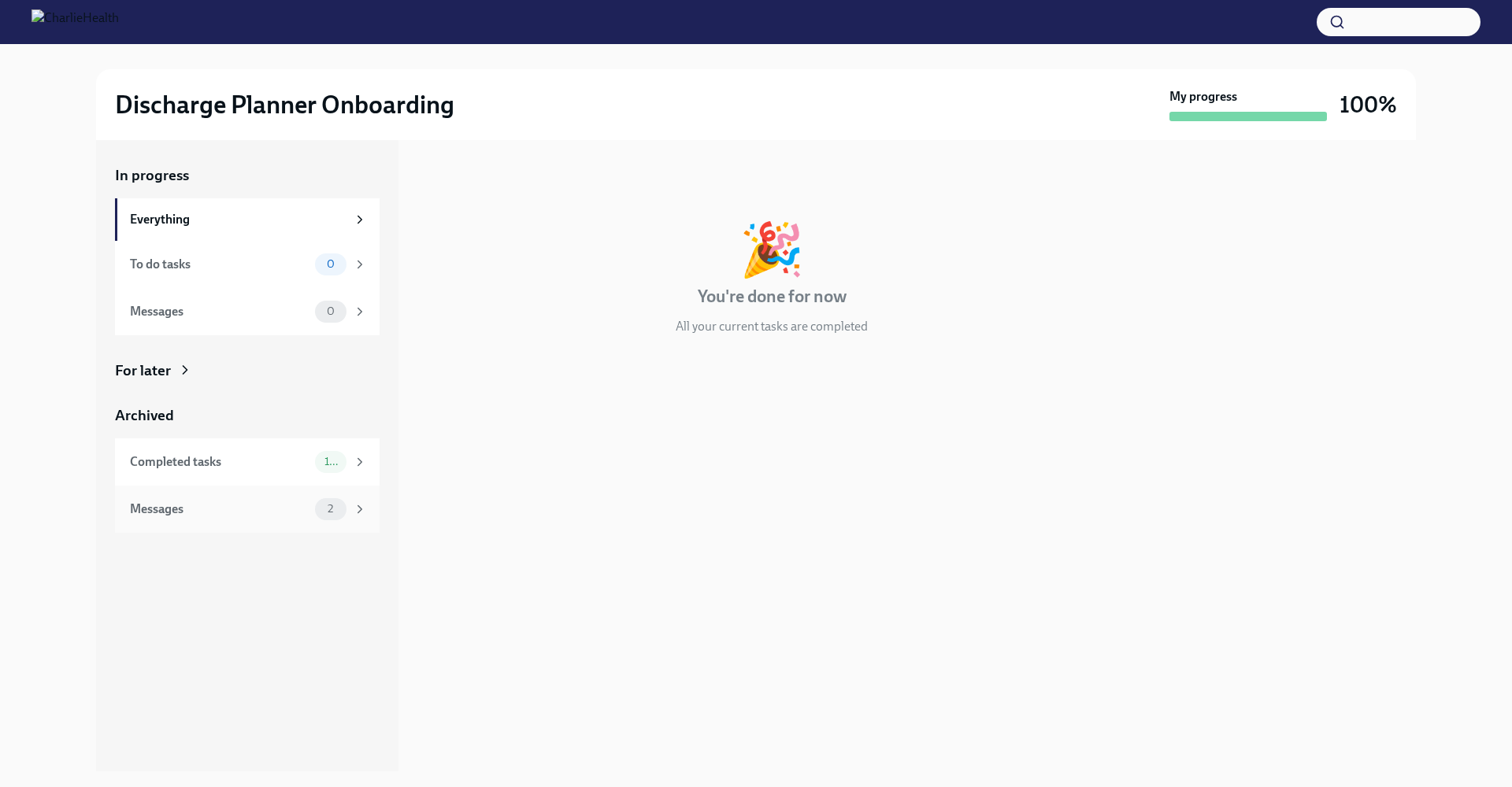
click at [180, 529] on div "Messages 2" at bounding box center [247, 509] width 264 height 47
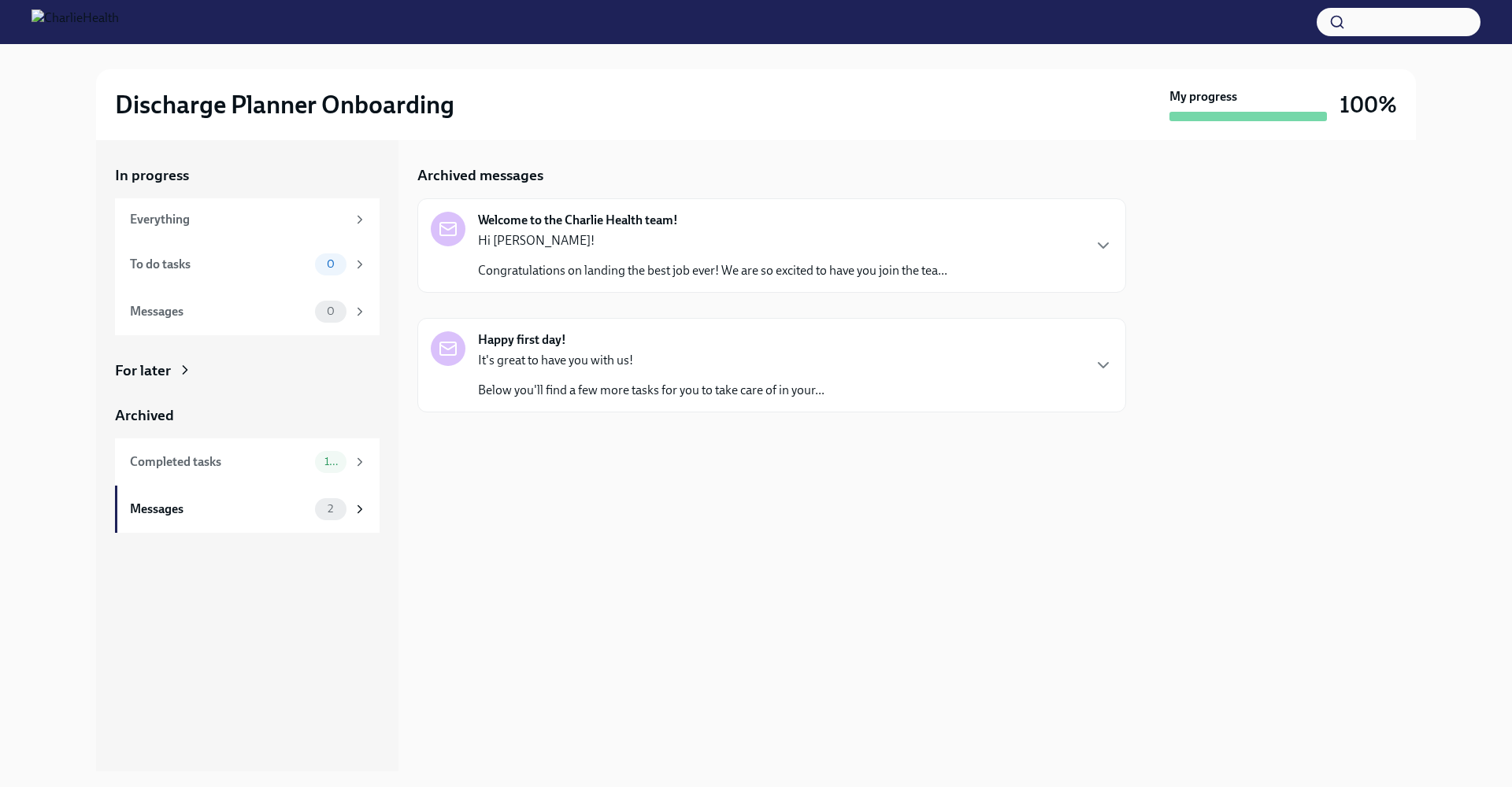
click at [927, 269] on p "Congratulations on landing the best job ever! We are so excited to have you joi…" at bounding box center [712, 271] width 469 height 17
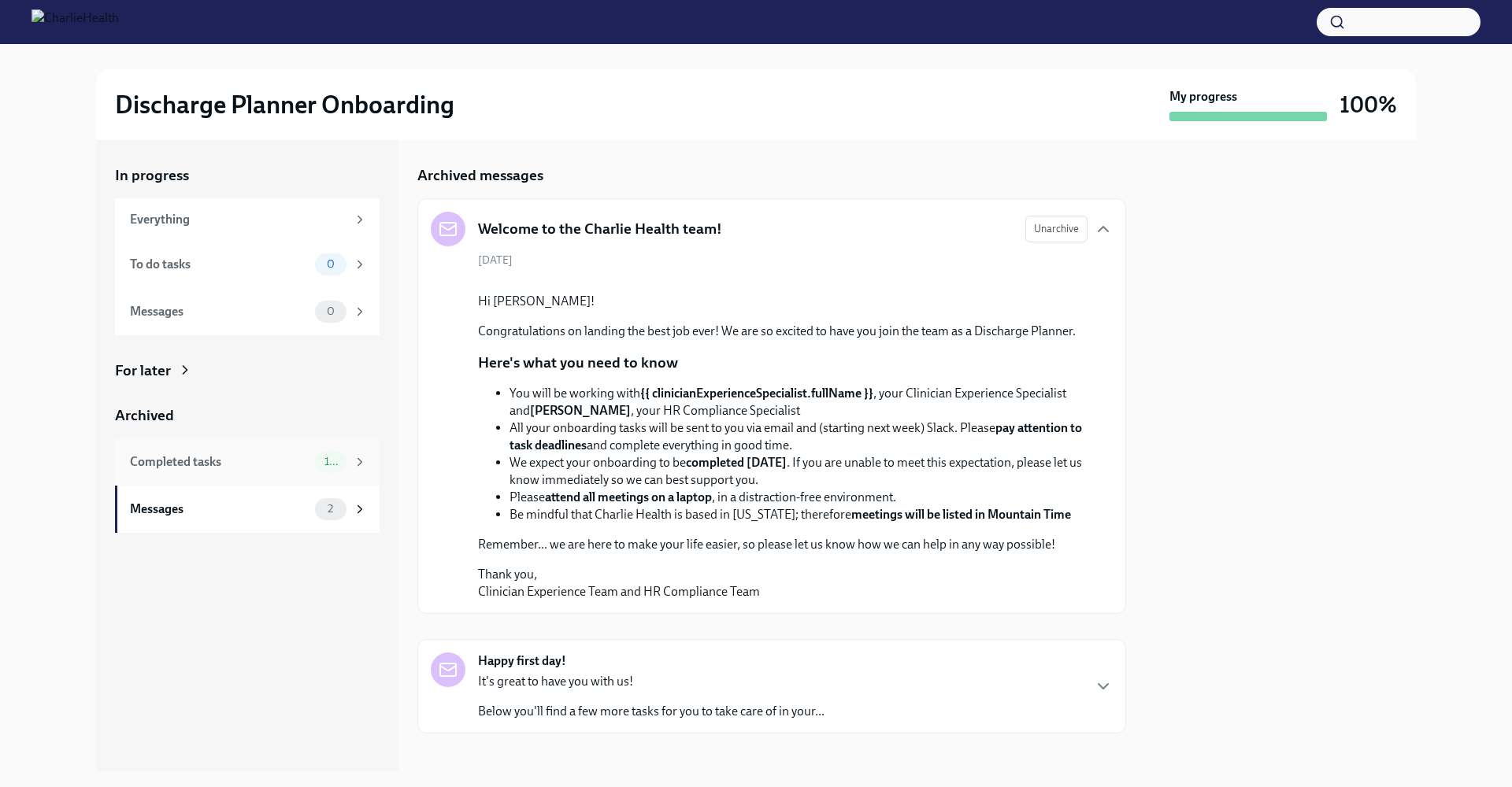
click at [167, 465] on div "Completed tasks" at bounding box center [220, 462] width 179 height 17
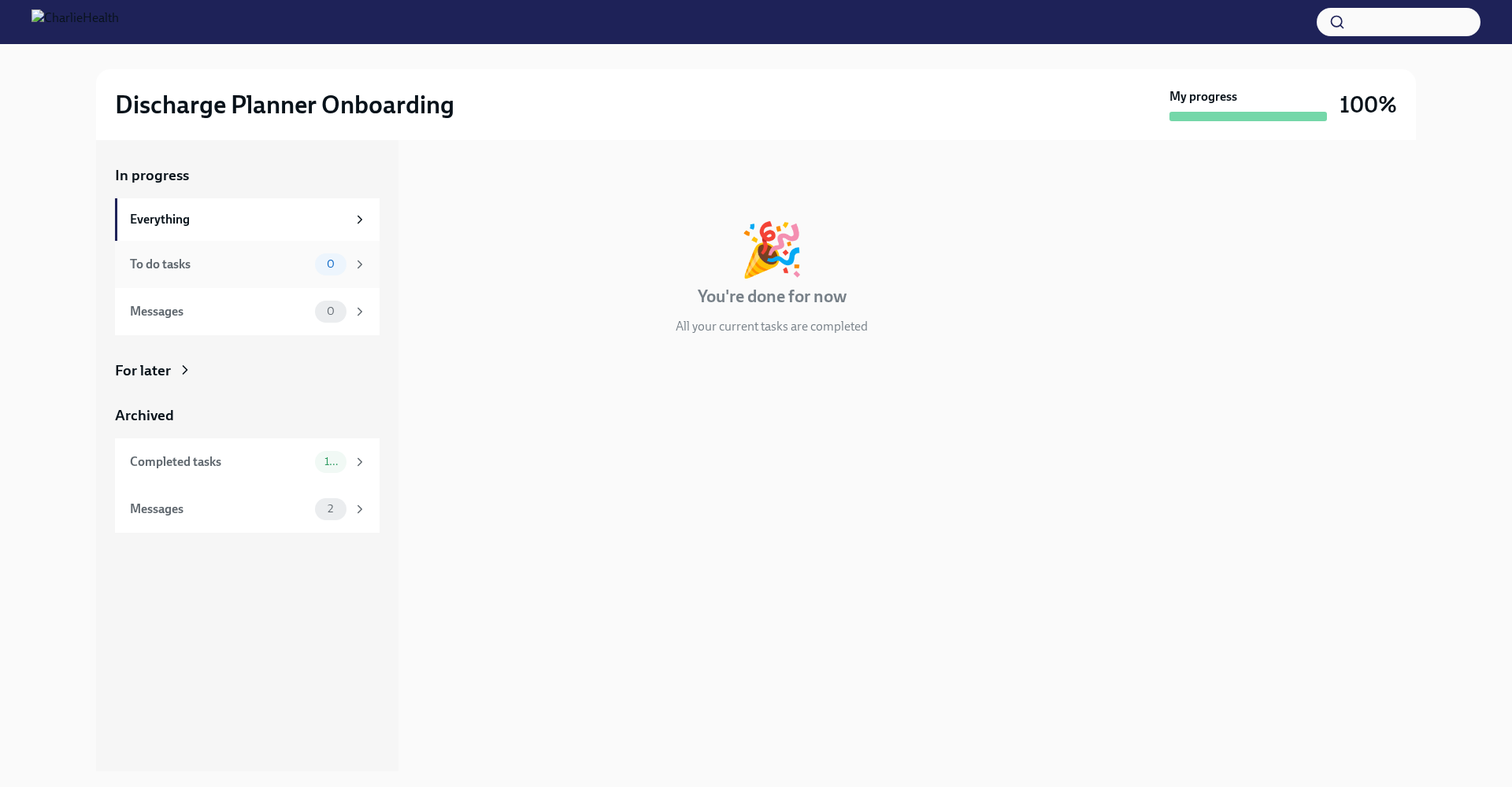
click at [168, 264] on div "To do tasks" at bounding box center [220, 264] width 179 height 17
click at [170, 318] on div "Messages" at bounding box center [220, 312] width 179 height 17
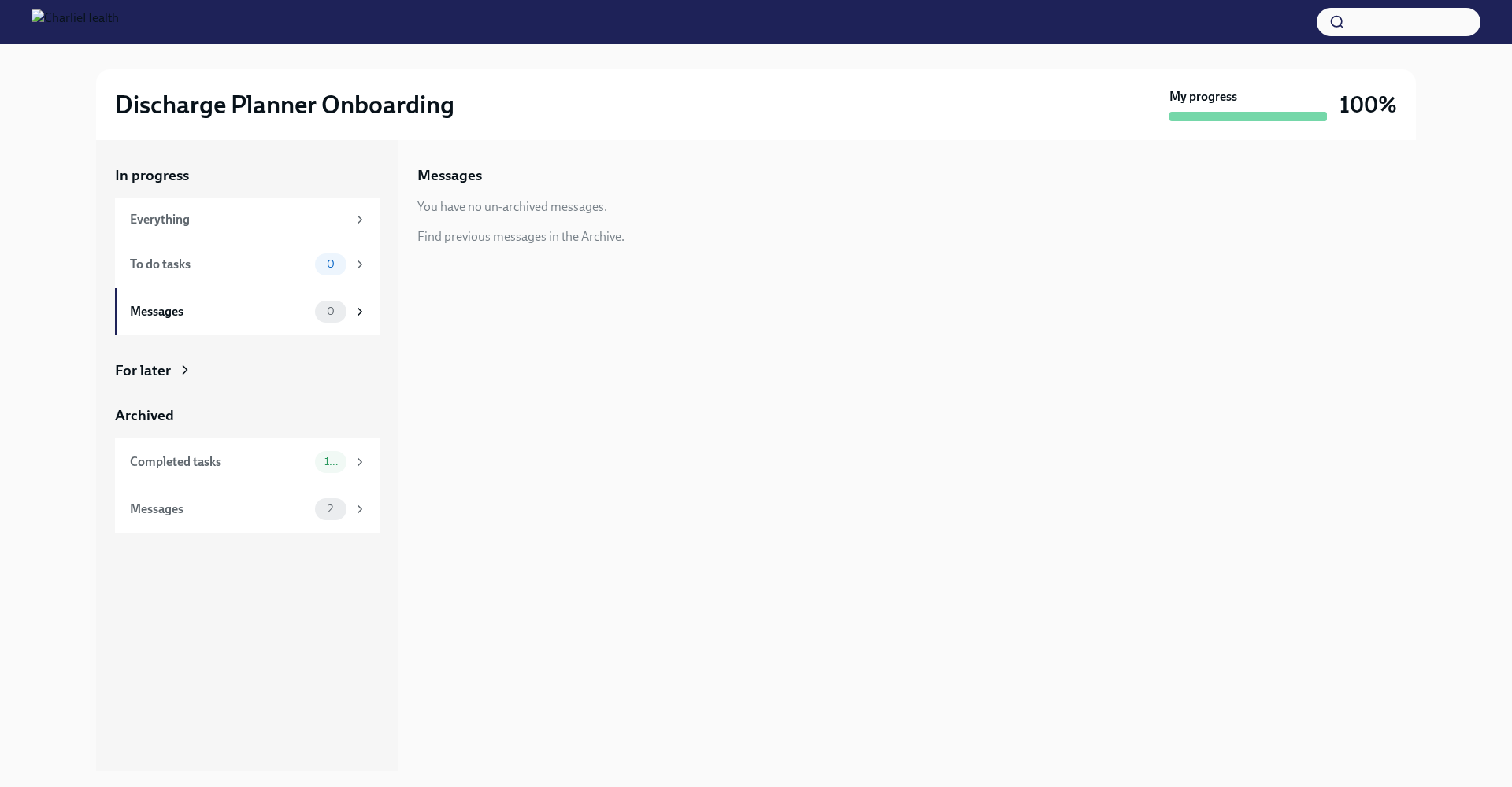
click at [161, 364] on div "For later" at bounding box center [142, 371] width 56 height 20
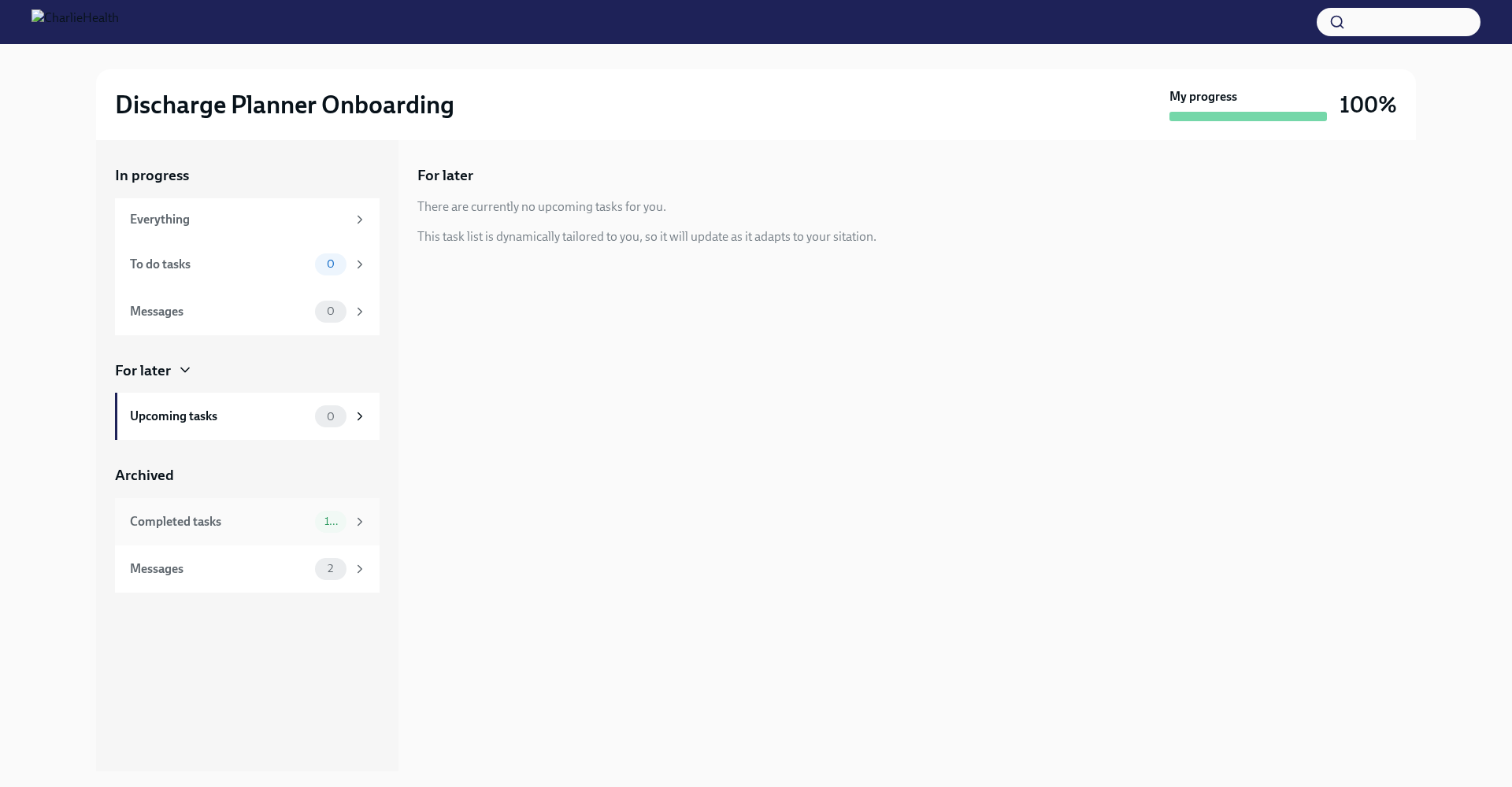
click at [170, 516] on div "Completed tasks" at bounding box center [220, 521] width 179 height 17
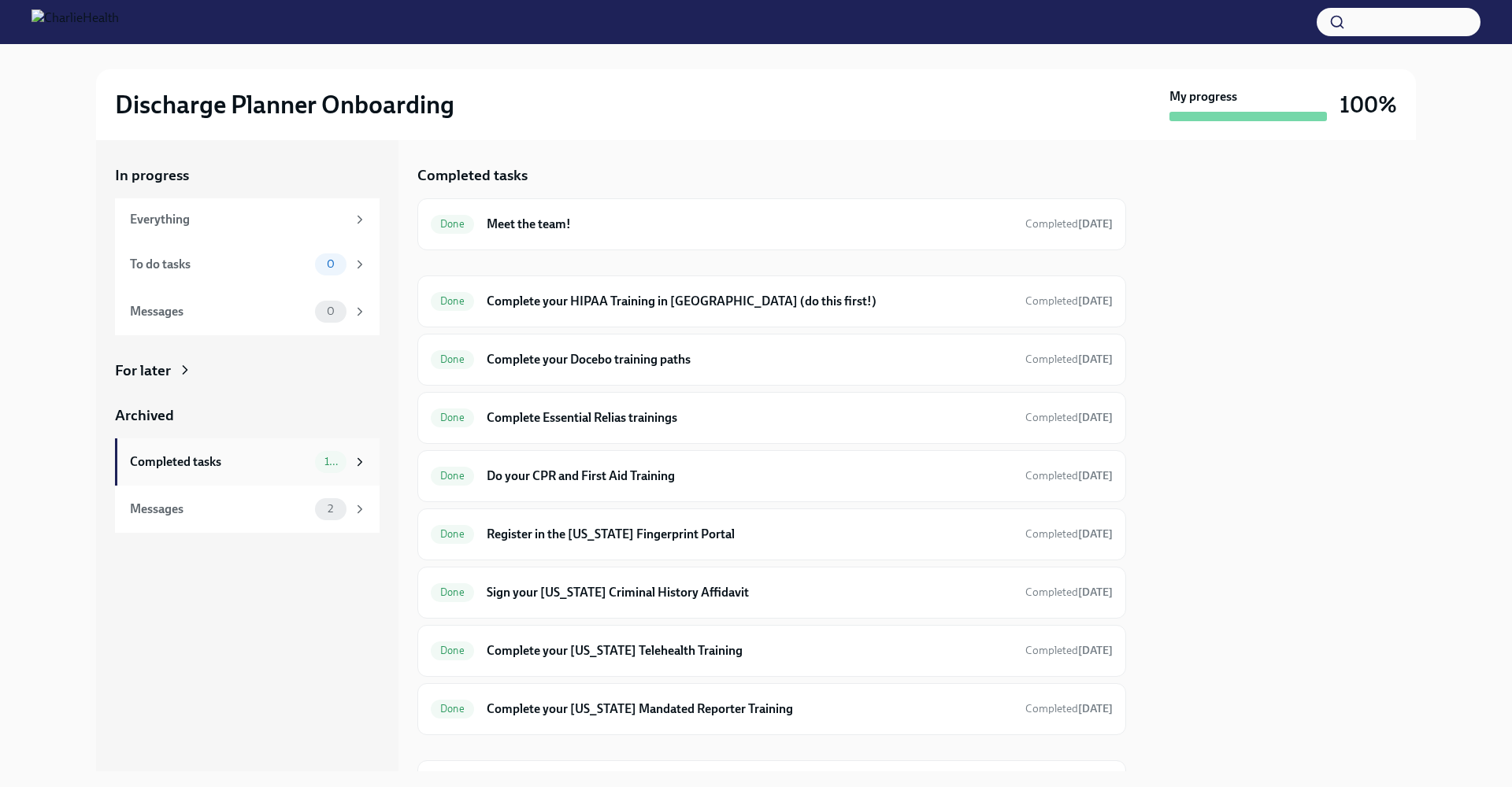
click at [170, 516] on div "Messages 2" at bounding box center [249, 509] width 237 height 22
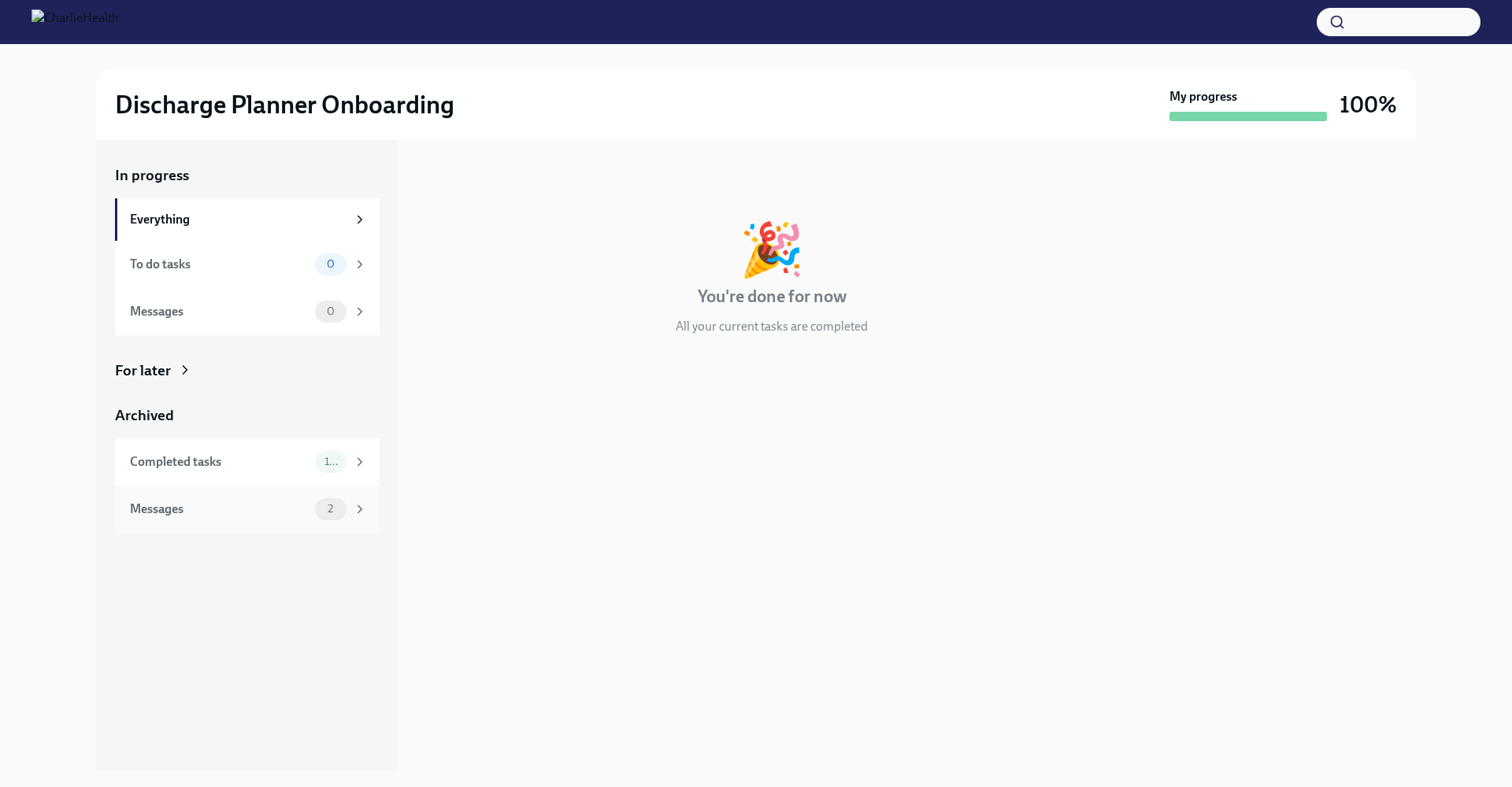
click at [172, 514] on div "Messages" at bounding box center [220, 508] width 179 height 17
